Goal: Transaction & Acquisition: Purchase product/service

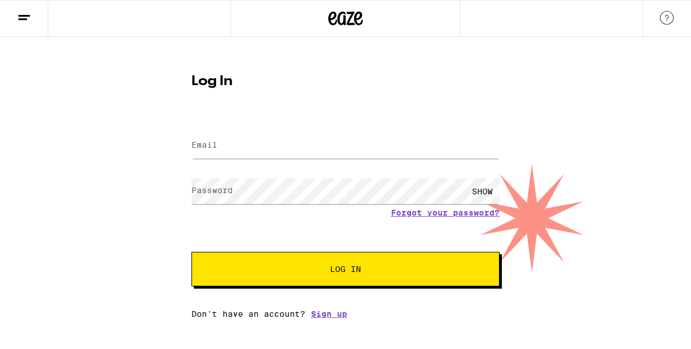
click at [363, 24] on div at bounding box center [346, 18] width 231 height 37
click at [359, 24] on icon at bounding box center [358, 18] width 9 height 14
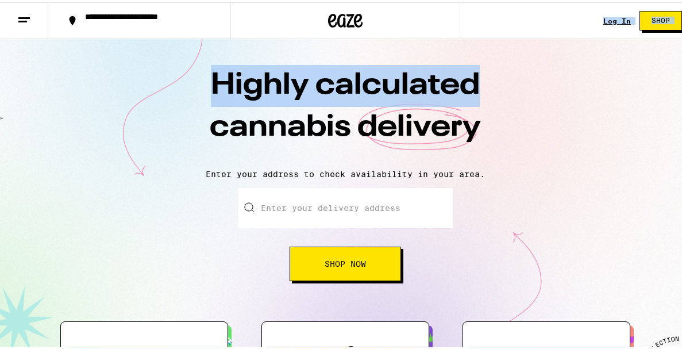
click at [356, 246] on button "Shop Now" at bounding box center [346, 261] width 112 height 34
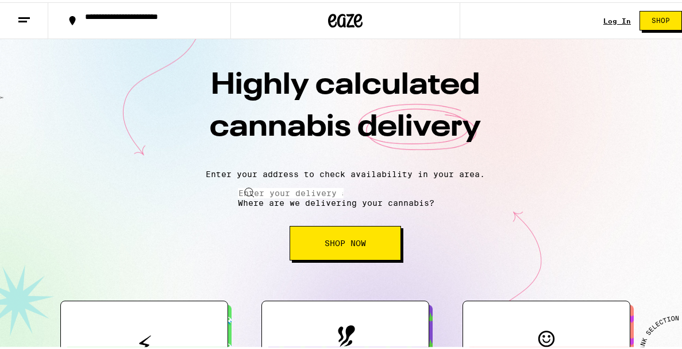
click at [344, 196] on input "Enter your delivery address" at bounding box center [291, 191] width 106 height 10
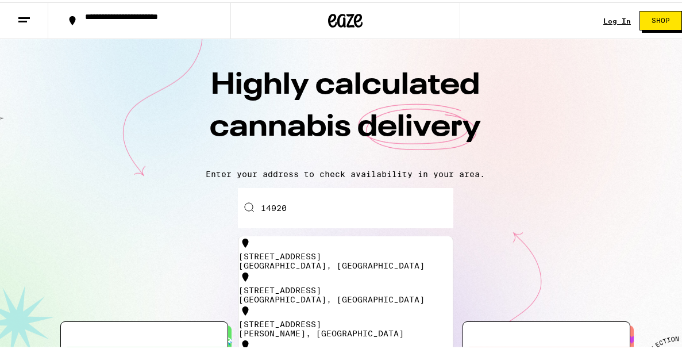
click at [321, 254] on div "[STREET_ADDRESS]" at bounding box center [346, 254] width 214 height 9
type input "[STREET_ADDRESS]"
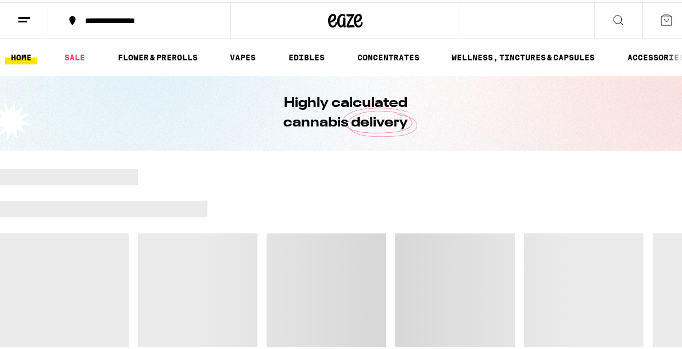
click at [321, 254] on div at bounding box center [345, 287] width 691 height 241
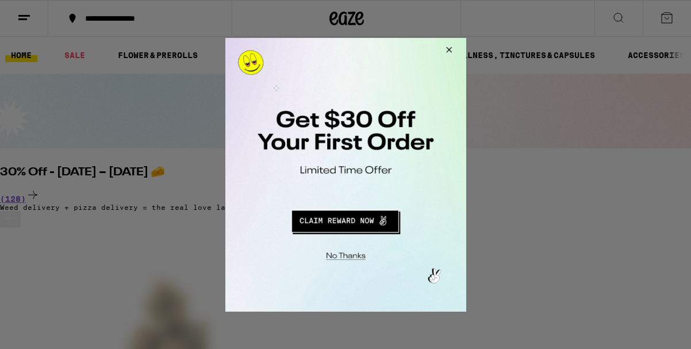
click at [451, 53] on button "Close Modal" at bounding box center [446, 51] width 31 height 28
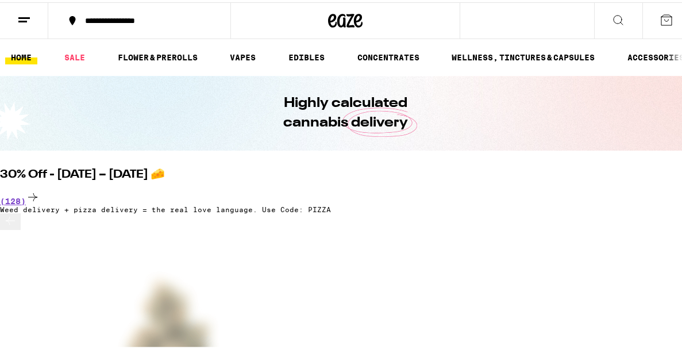
click at [143, 45] on ul "HOME SALE FLOWER & PREROLLS VAPES EDIBLES CONCENTRATES WELLNESS, TINCTURES & CA…" at bounding box center [345, 55] width 691 height 37
click at [143, 61] on link "FLOWER & PREROLLS" at bounding box center [157, 55] width 91 height 14
click at [147, 55] on link "FLOWER & PREROLLS" at bounding box center [157, 55] width 91 height 14
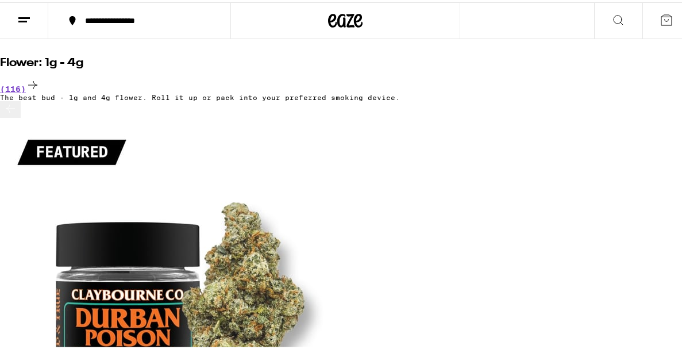
scroll to position [100, 0]
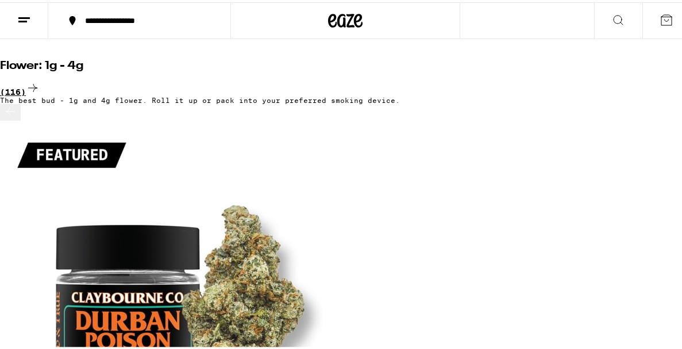
click at [643, 79] on div "(116)" at bounding box center [345, 87] width 691 height 16
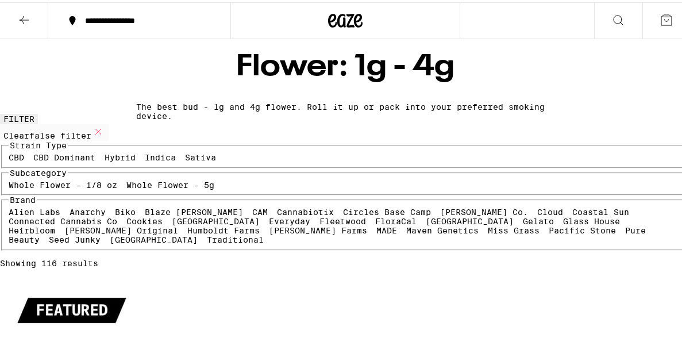
click at [599, 11] on button at bounding box center [619, 19] width 48 height 36
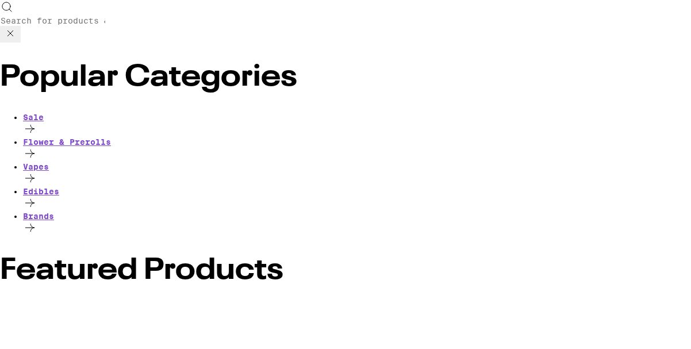
type input "s"
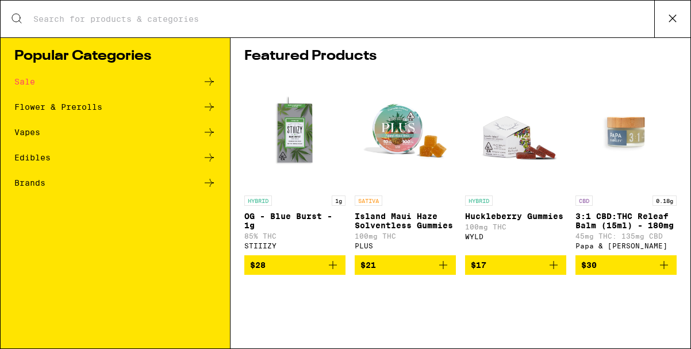
click at [344, 25] on div "Search for Products" at bounding box center [346, 19] width 690 height 37
click at [228, 21] on input "Search for Products" at bounding box center [344, 19] width 622 height 10
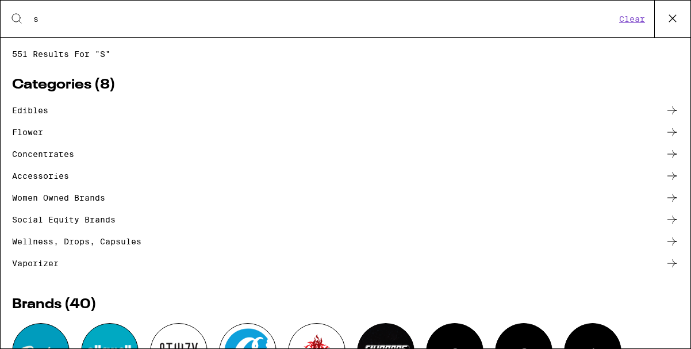
type input "stiiizy"
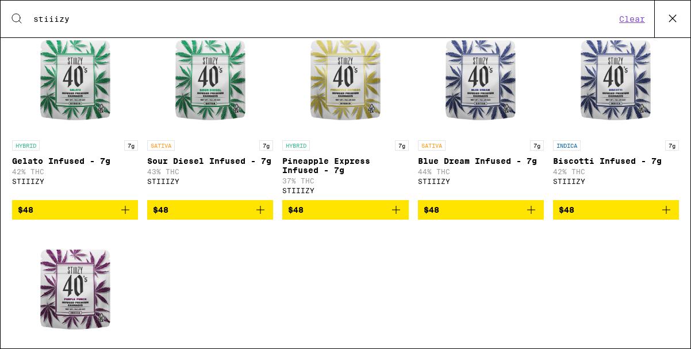
scroll to position [734, 0]
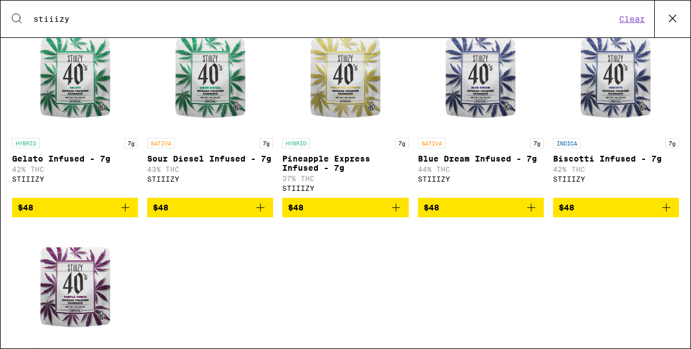
click at [660, 214] on icon "Add to bag" at bounding box center [666, 208] width 14 height 14
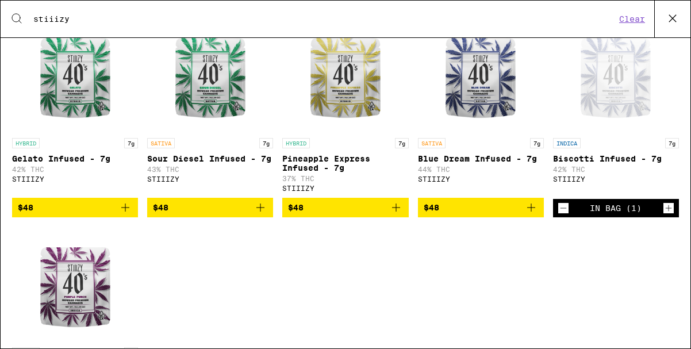
click at [558, 215] on icon "Decrement" at bounding box center [563, 208] width 10 height 14
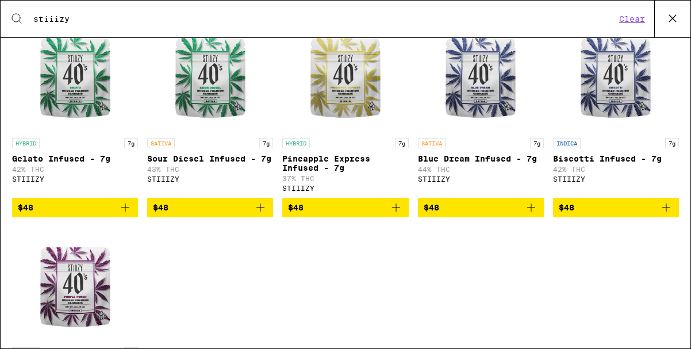
click at [659, 214] on icon "Add to bag" at bounding box center [666, 208] width 14 height 14
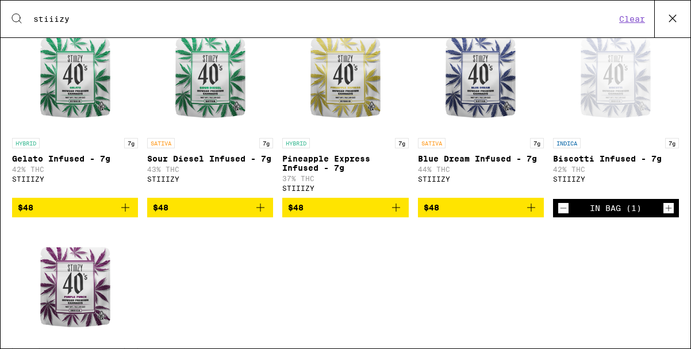
click at [527, 212] on icon "Add to bag" at bounding box center [531, 208] width 8 height 8
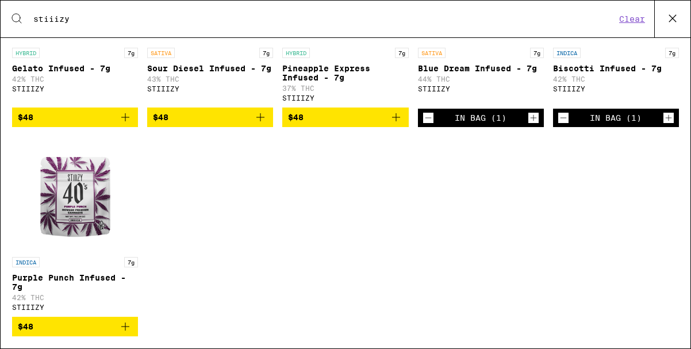
scroll to position [862, 0]
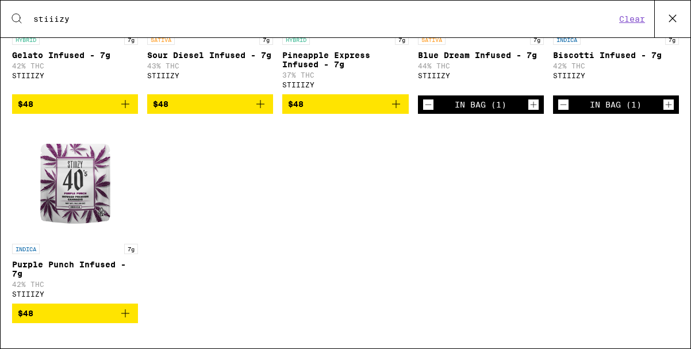
click at [127, 313] on icon "Add to bag" at bounding box center [125, 313] width 14 height 14
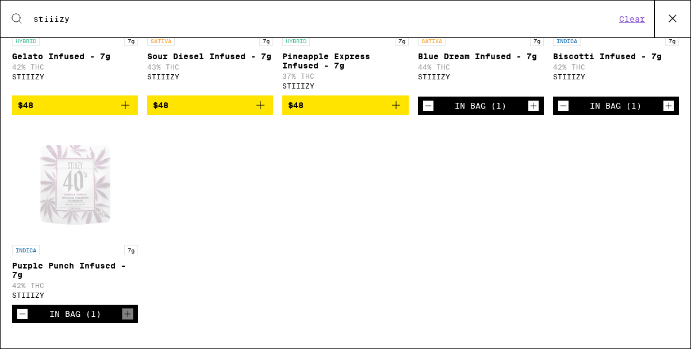
scroll to position [755, 0]
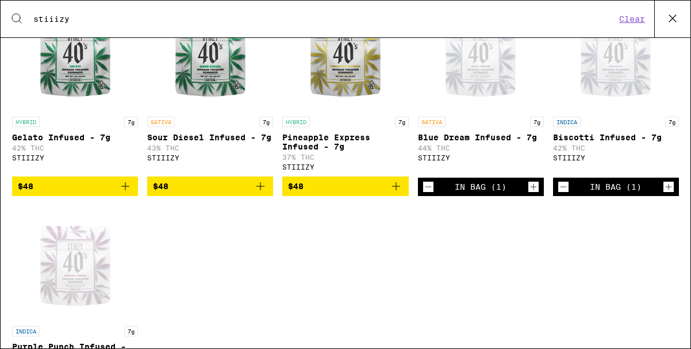
click at [256, 193] on icon "Add to bag" at bounding box center [261, 186] width 14 height 14
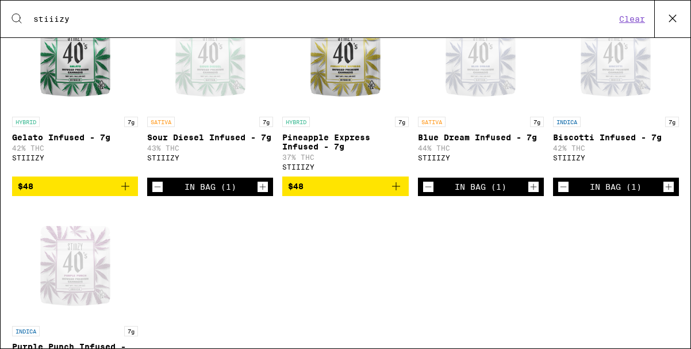
scroll to position [0, 0]
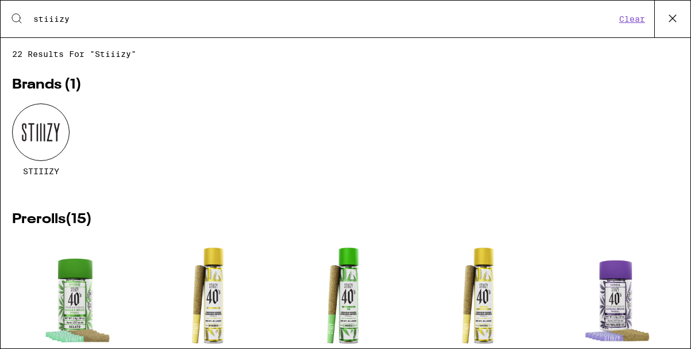
click at [672, 12] on icon at bounding box center [672, 18] width 17 height 17
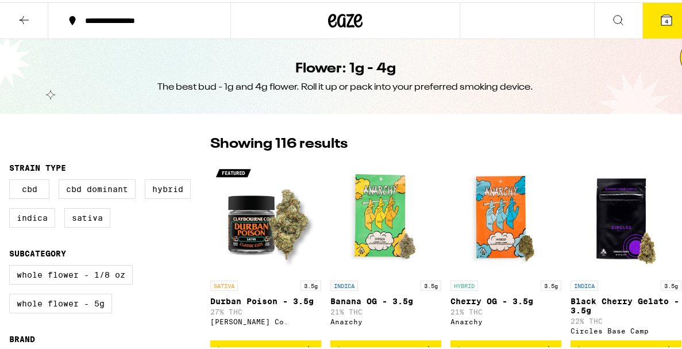
click at [659, 25] on button "4" at bounding box center [667, 19] width 48 height 36
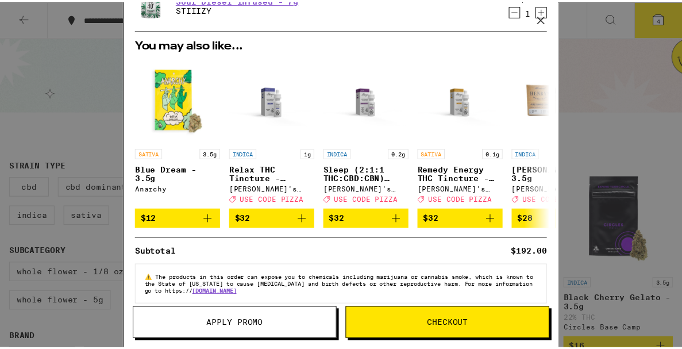
scroll to position [194, 0]
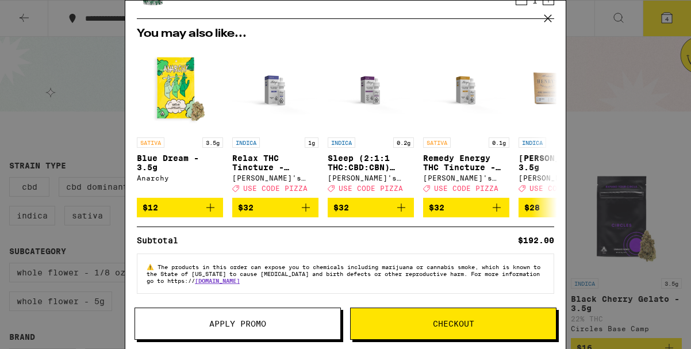
click at [479, 321] on span "Checkout" at bounding box center [453, 324] width 205 height 8
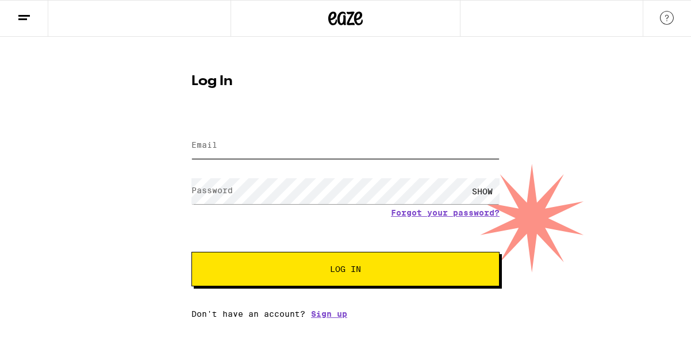
click at [279, 155] on input "Email" at bounding box center [345, 146] width 308 height 26
type input "ragepunk58@aol.com"
click at [273, 255] on button "Log In" at bounding box center [345, 269] width 308 height 34
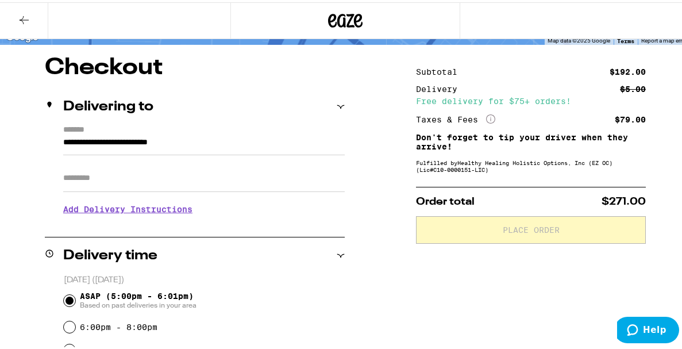
scroll to position [83, 0]
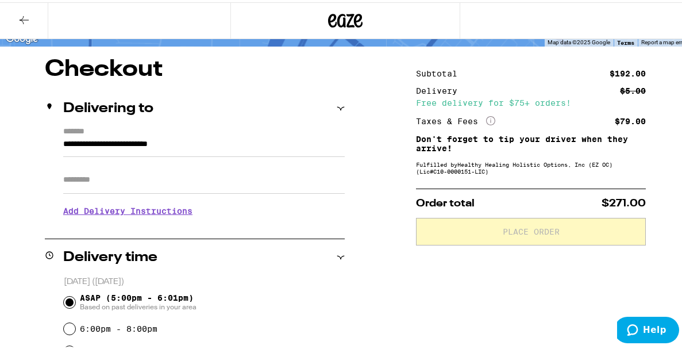
click at [488, 117] on icon "More Info" at bounding box center [490, 118] width 9 height 9
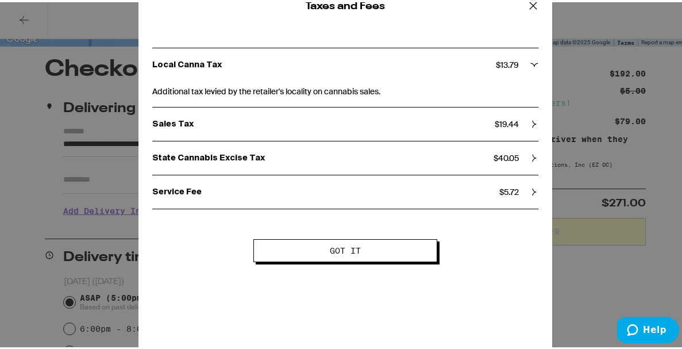
click at [525, 6] on icon at bounding box center [533, 3] width 17 height 17
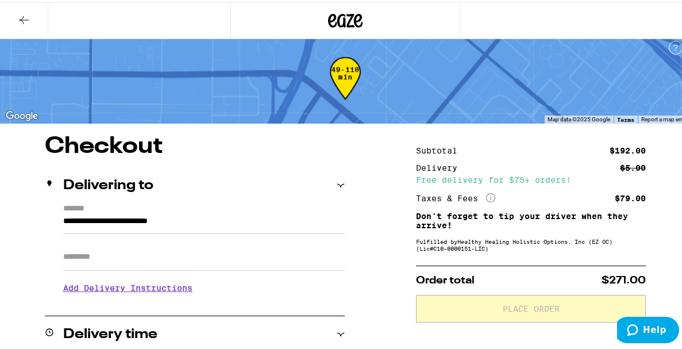
scroll to position [0, 0]
